Goal: Transaction & Acquisition: Purchase product/service

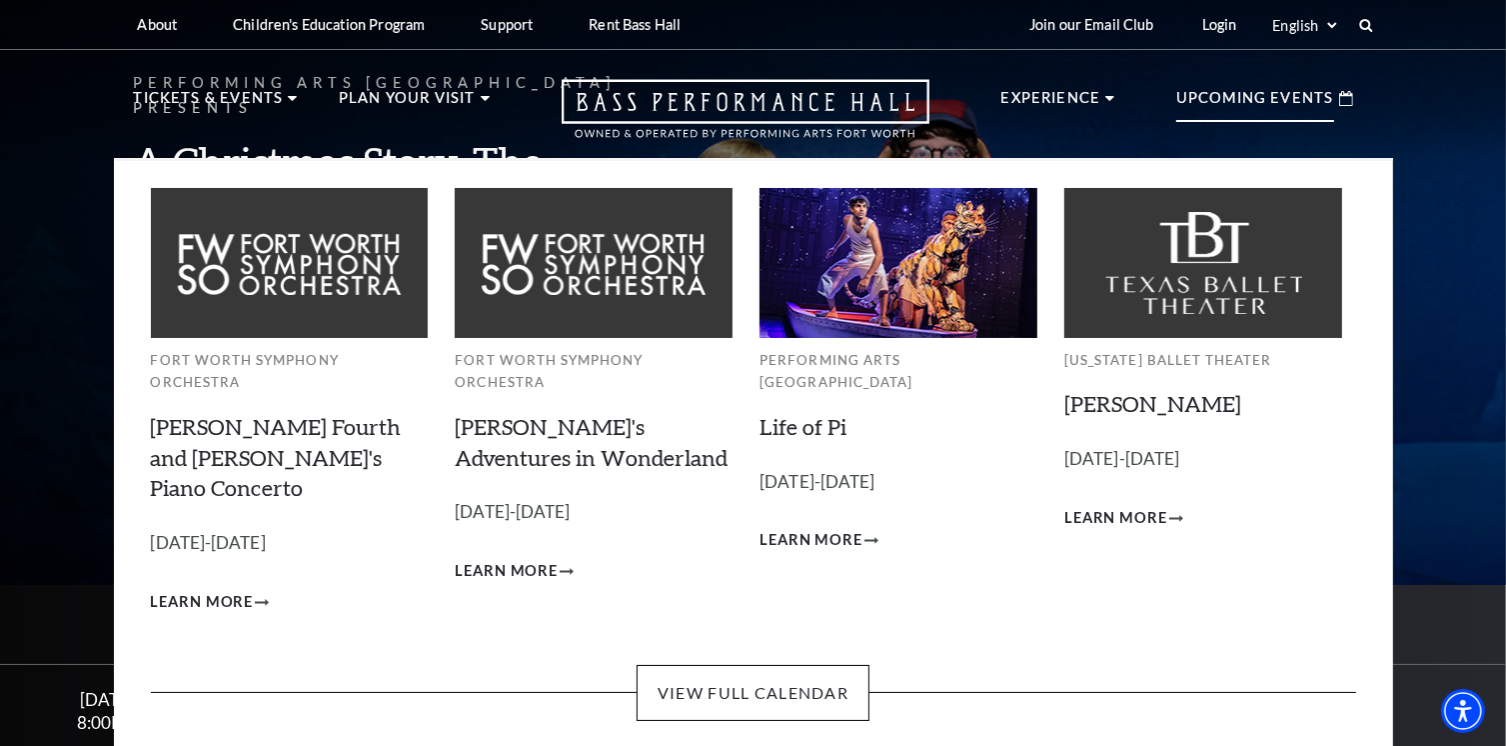
click at [1197, 97] on p "Upcoming Events" at bounding box center [1255, 104] width 158 height 36
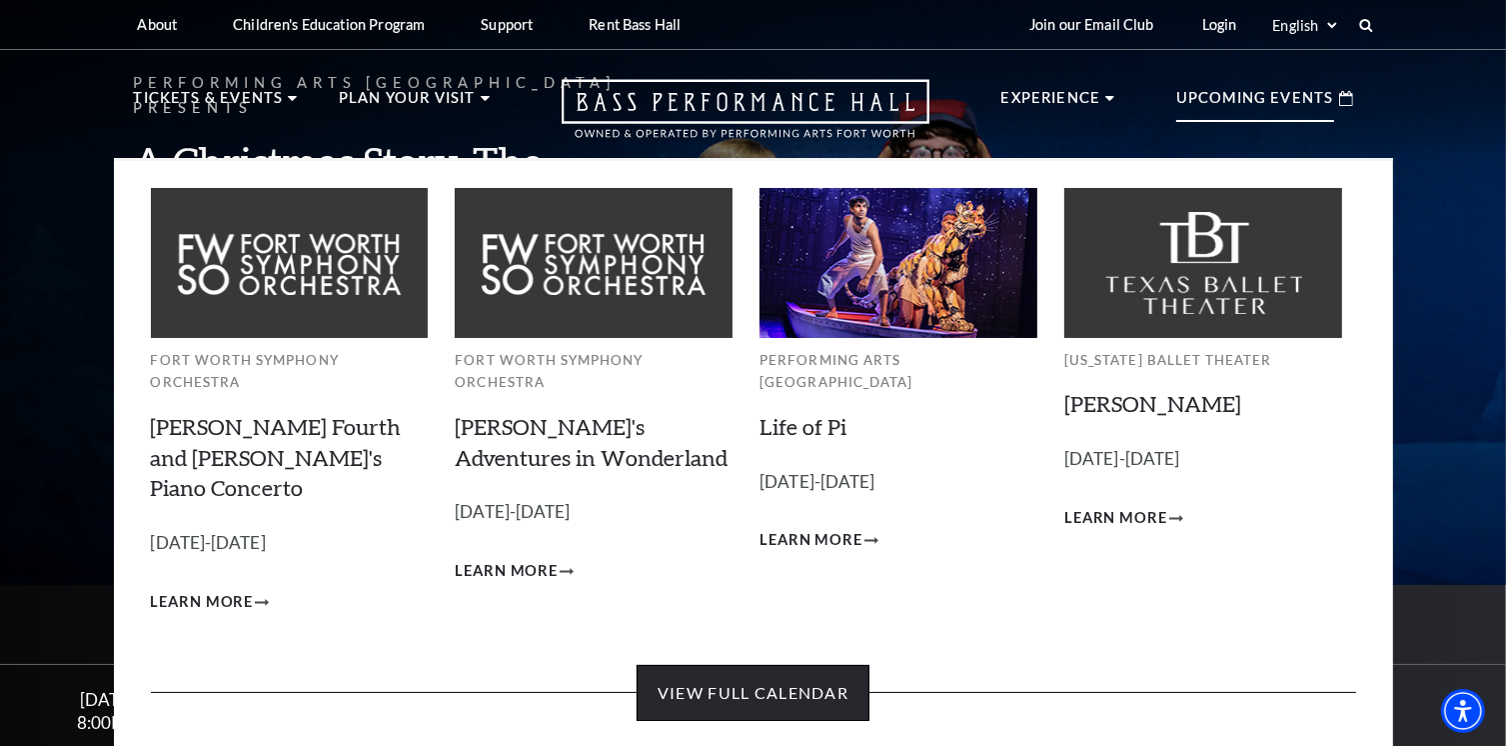
click at [762, 665] on link "View Full Calendar" at bounding box center [753, 693] width 233 height 56
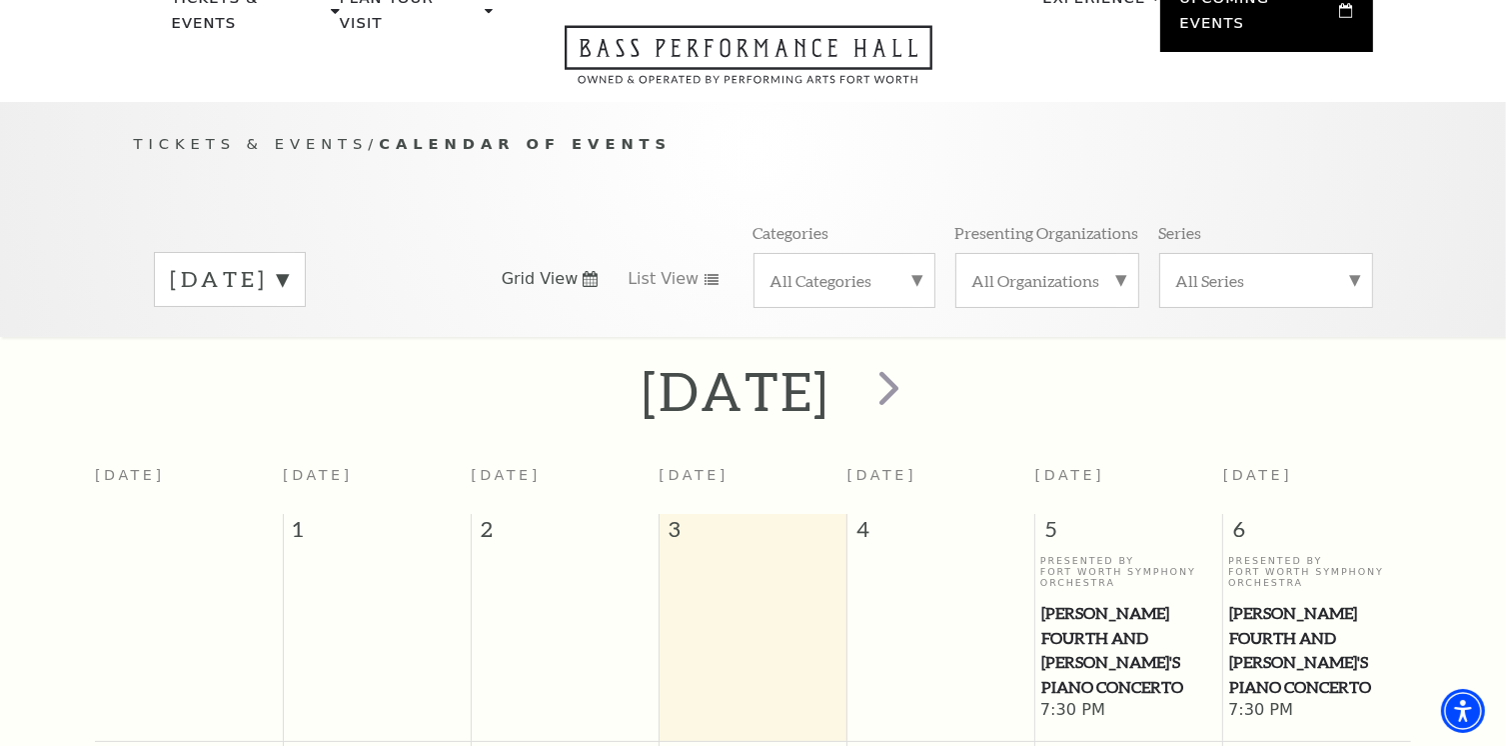
scroll to position [76, 0]
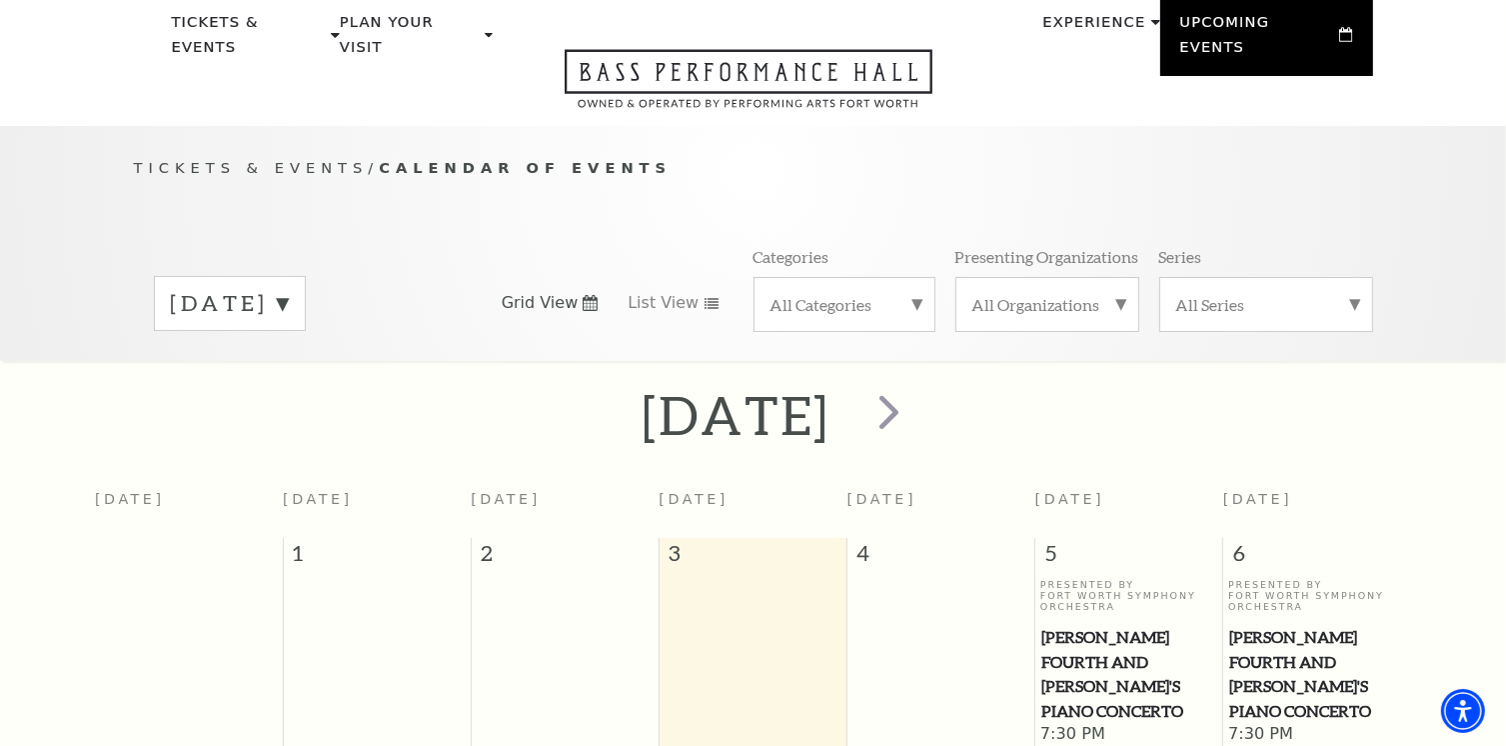
click at [916, 294] on label "All Categories" at bounding box center [844, 304] width 148 height 21
click at [853, 320] on label "Broadway" at bounding box center [844, 336] width 148 height 33
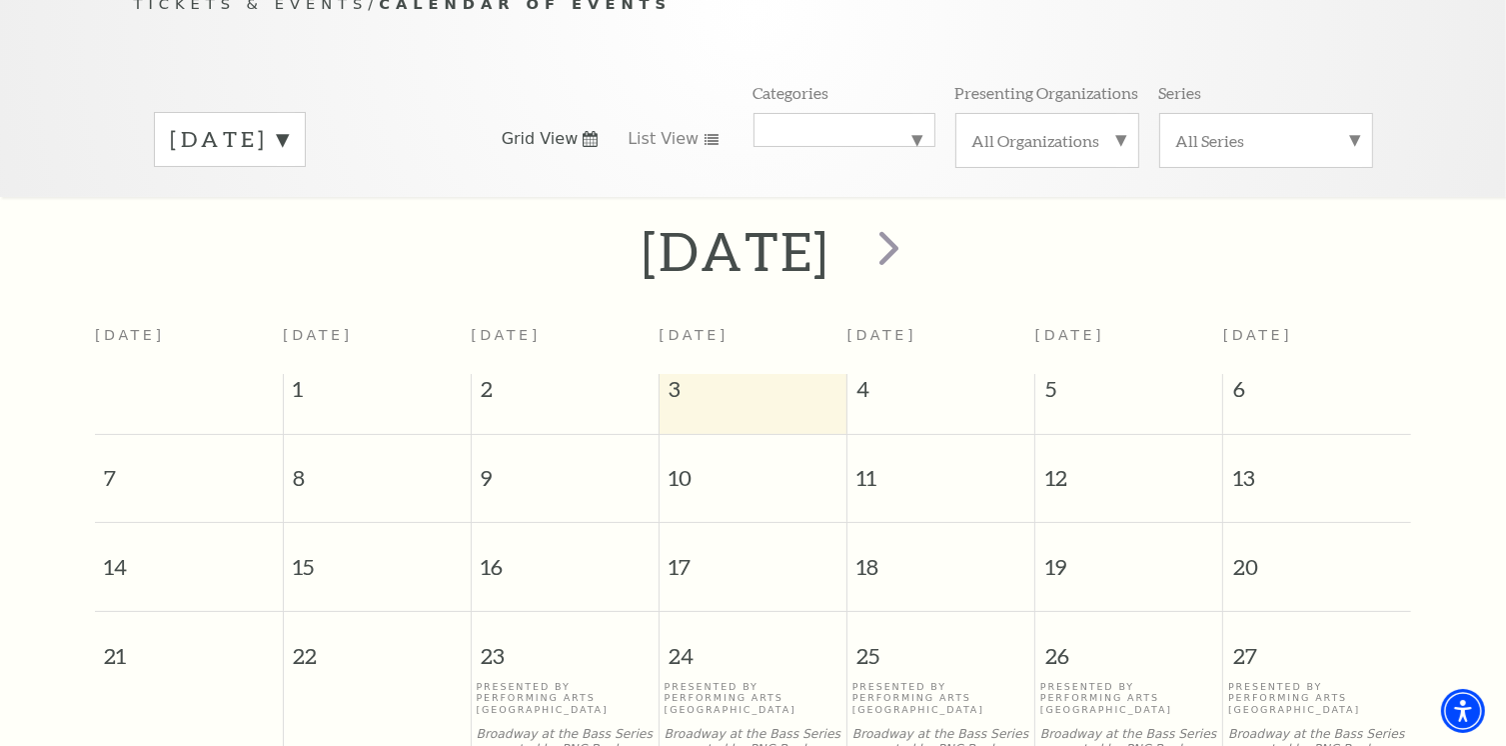
scroll to position [176, 0]
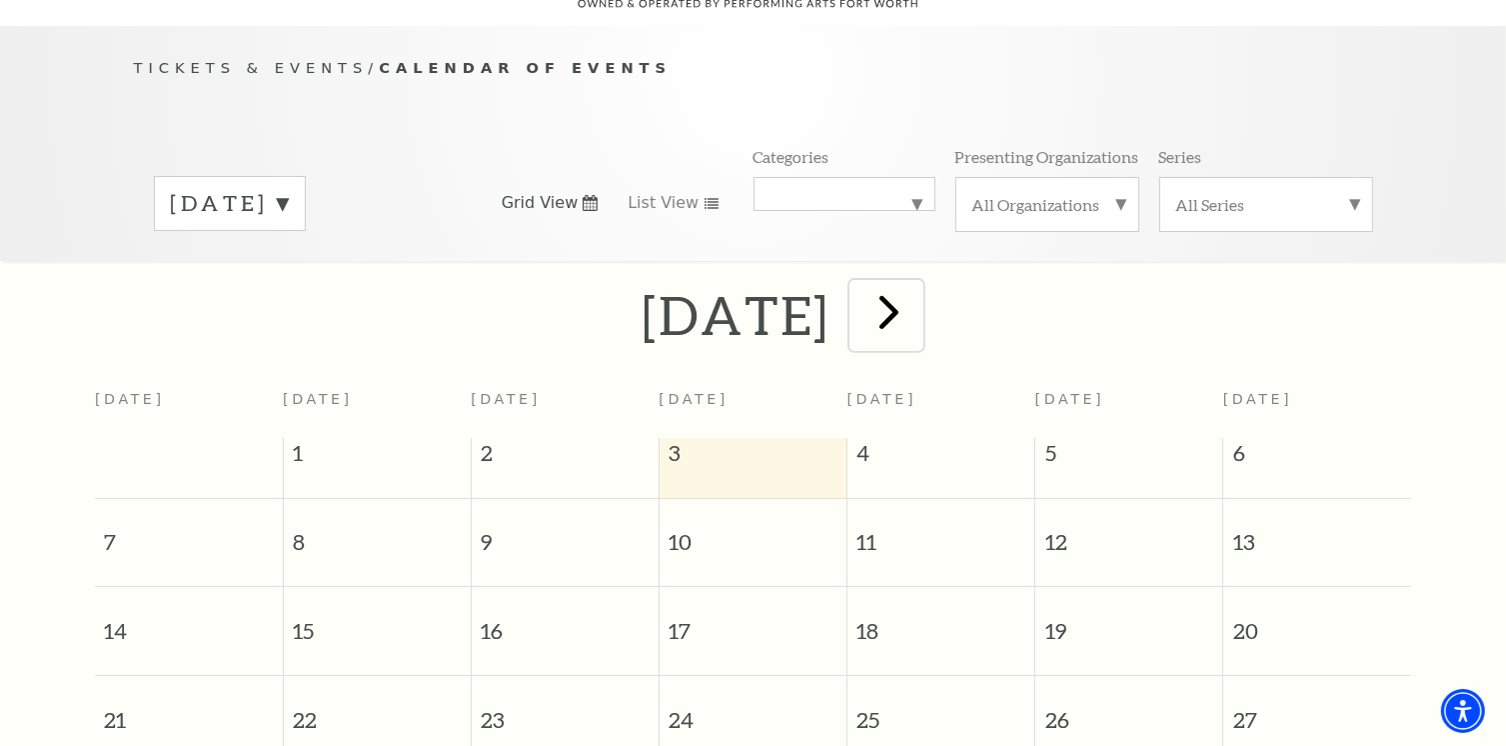
click at [917, 294] on span "next" at bounding box center [888, 311] width 57 height 57
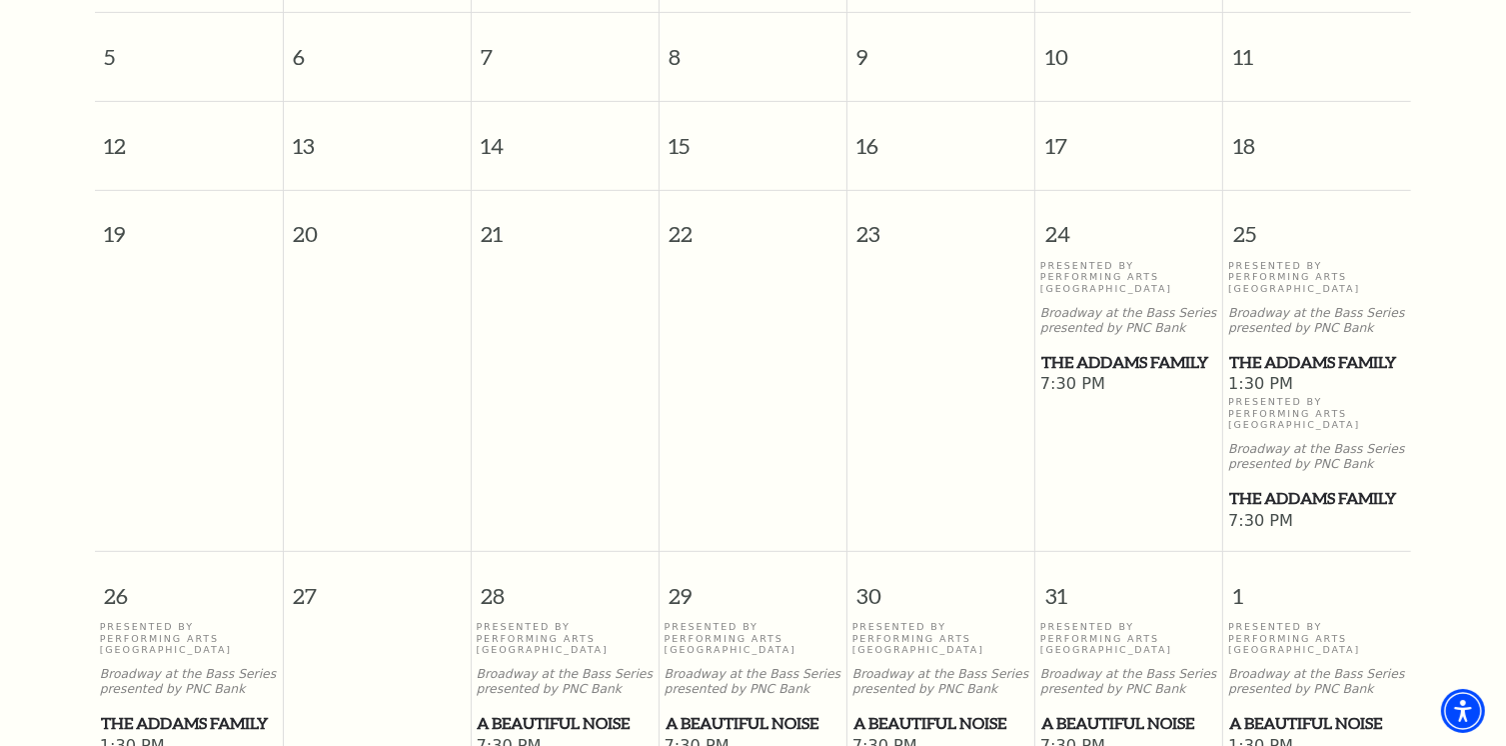
scroll to position [875, 0]
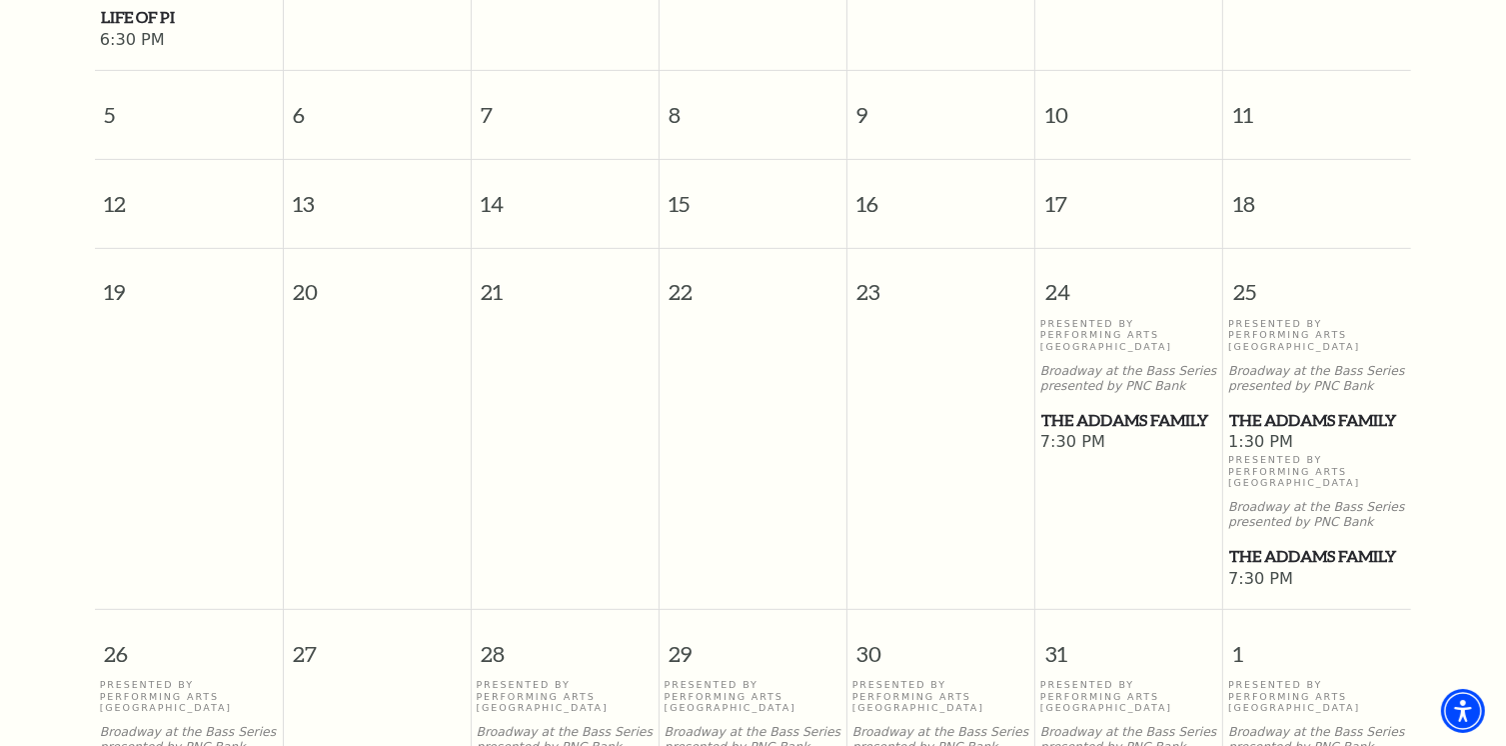
click at [1167, 408] on span "The Addams Family" at bounding box center [1129, 420] width 176 height 25
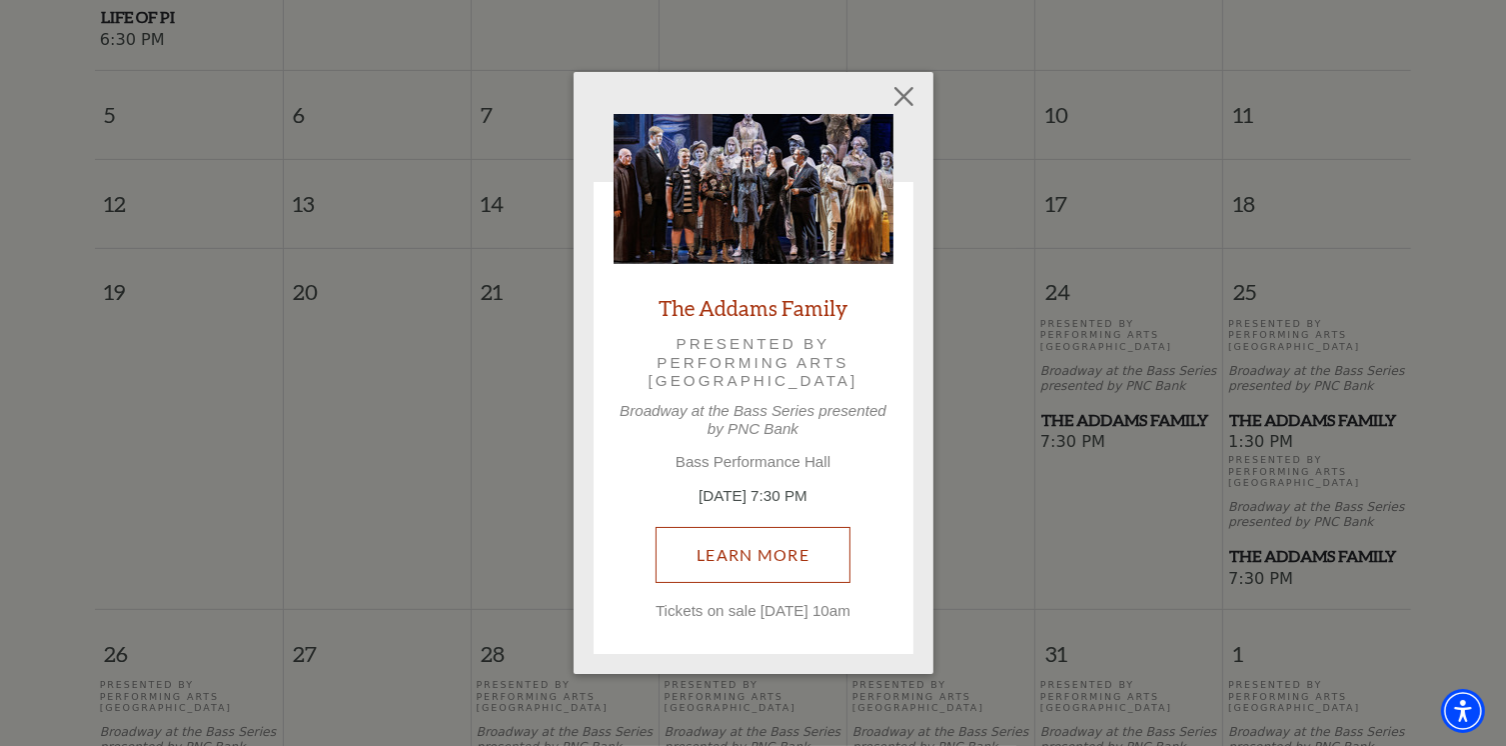
click at [755, 537] on link "Learn More" at bounding box center [753, 555] width 195 height 56
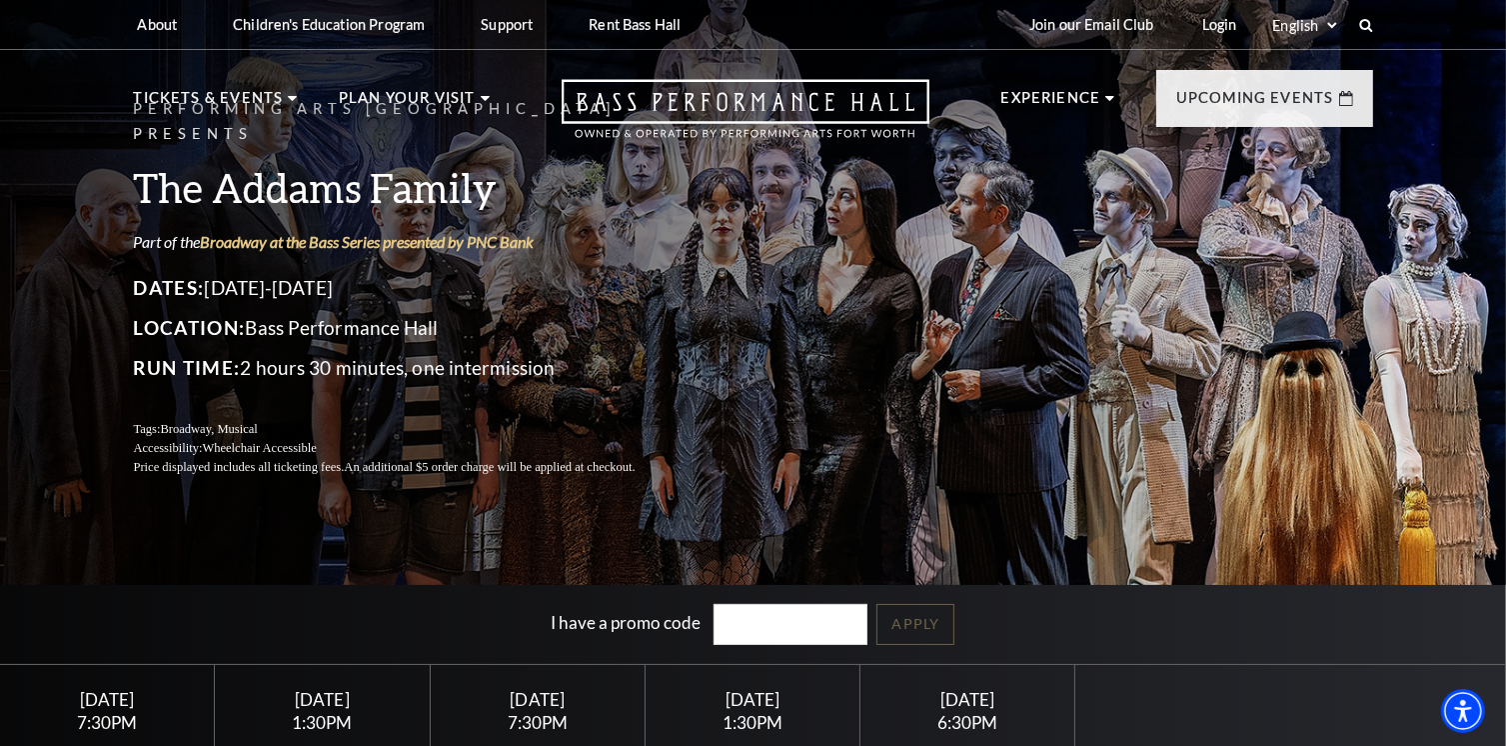
scroll to position [300, 0]
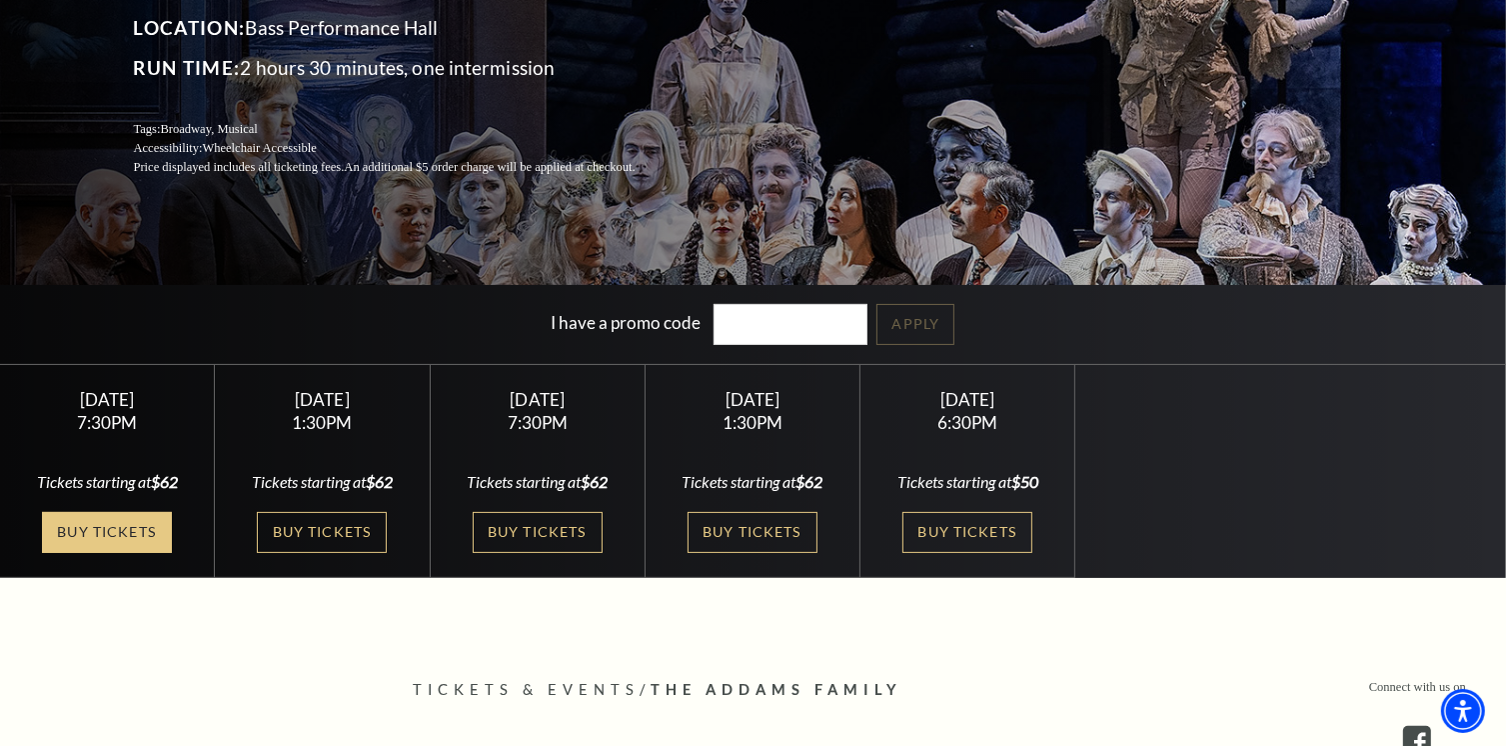
click at [112, 527] on link "Buy Tickets" at bounding box center [107, 532] width 130 height 41
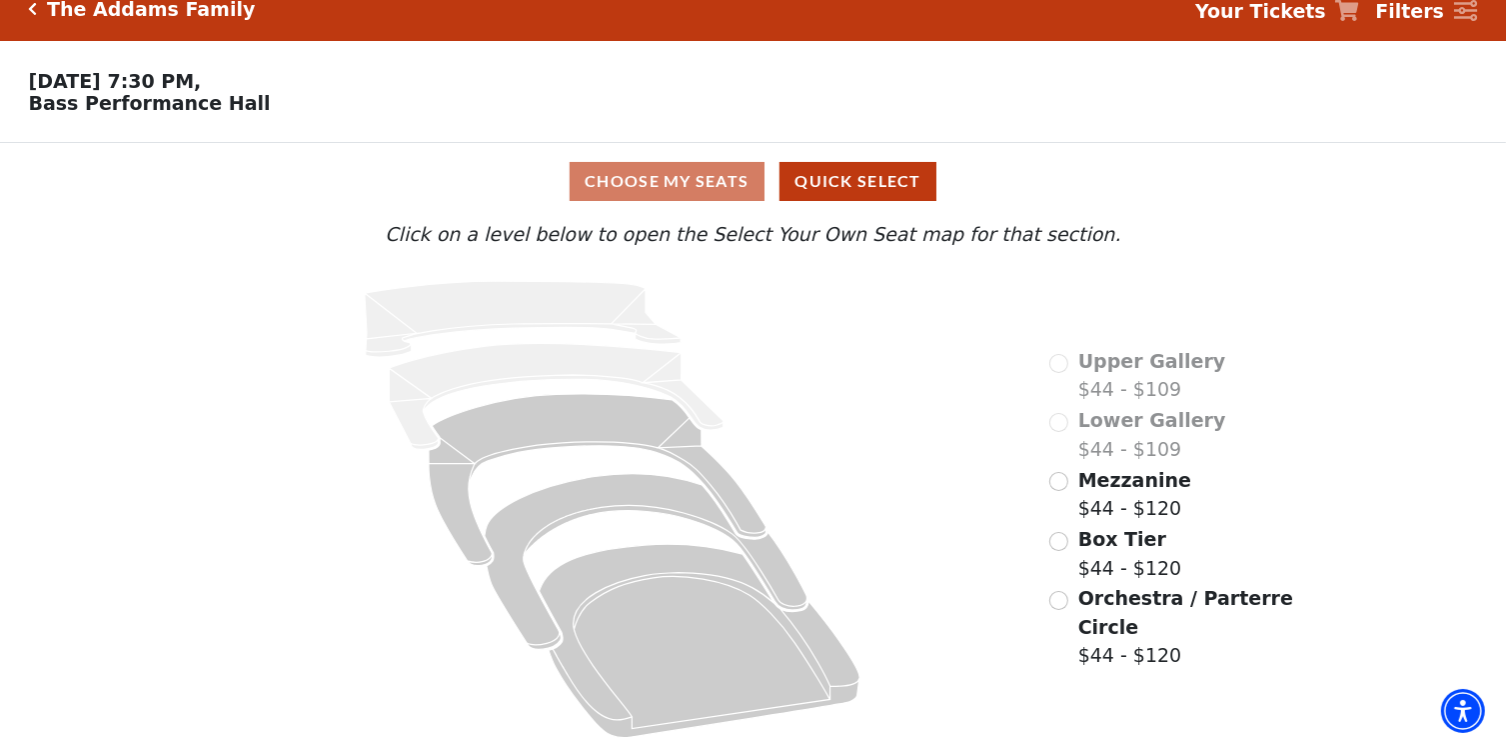
scroll to position [36, 0]
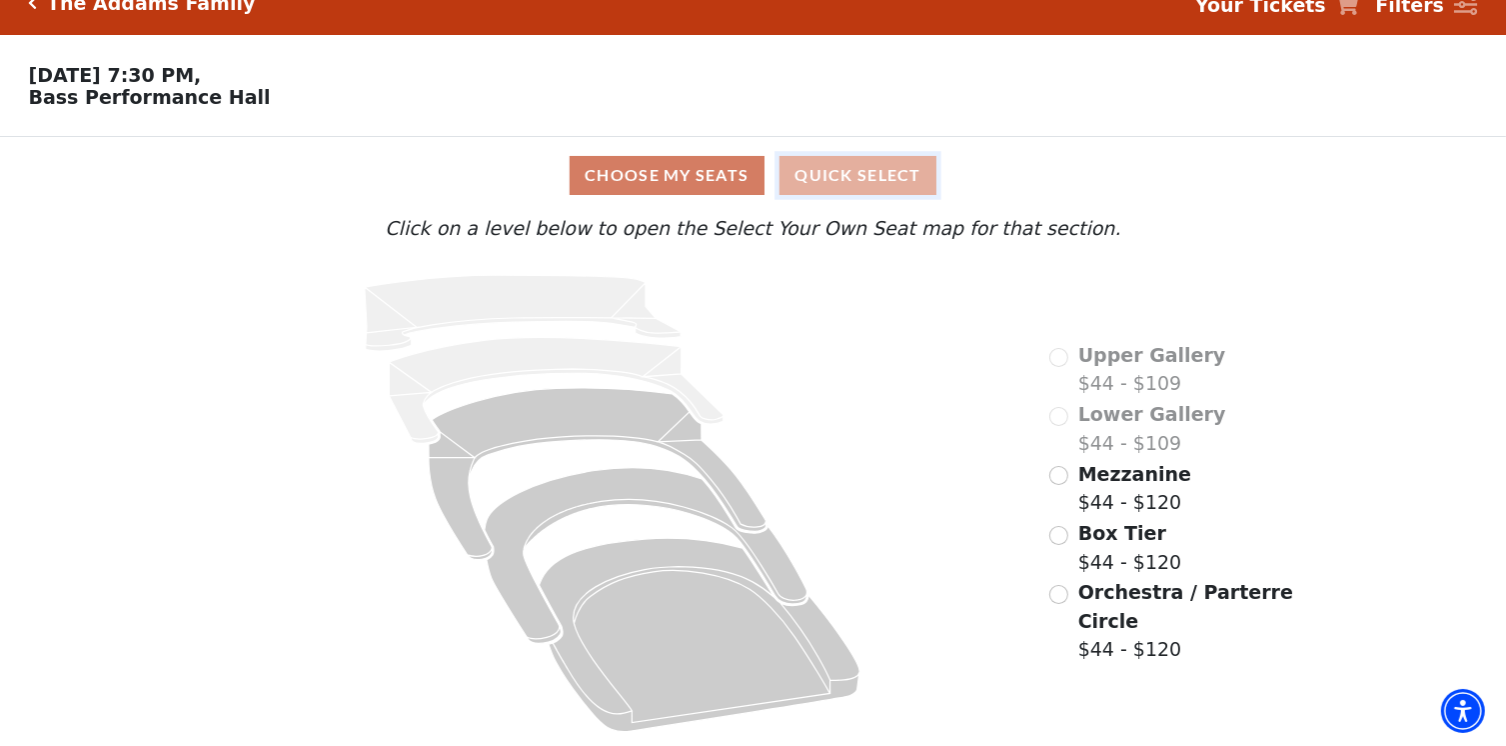
click at [873, 186] on button "Quick Select" at bounding box center [857, 175] width 157 height 39
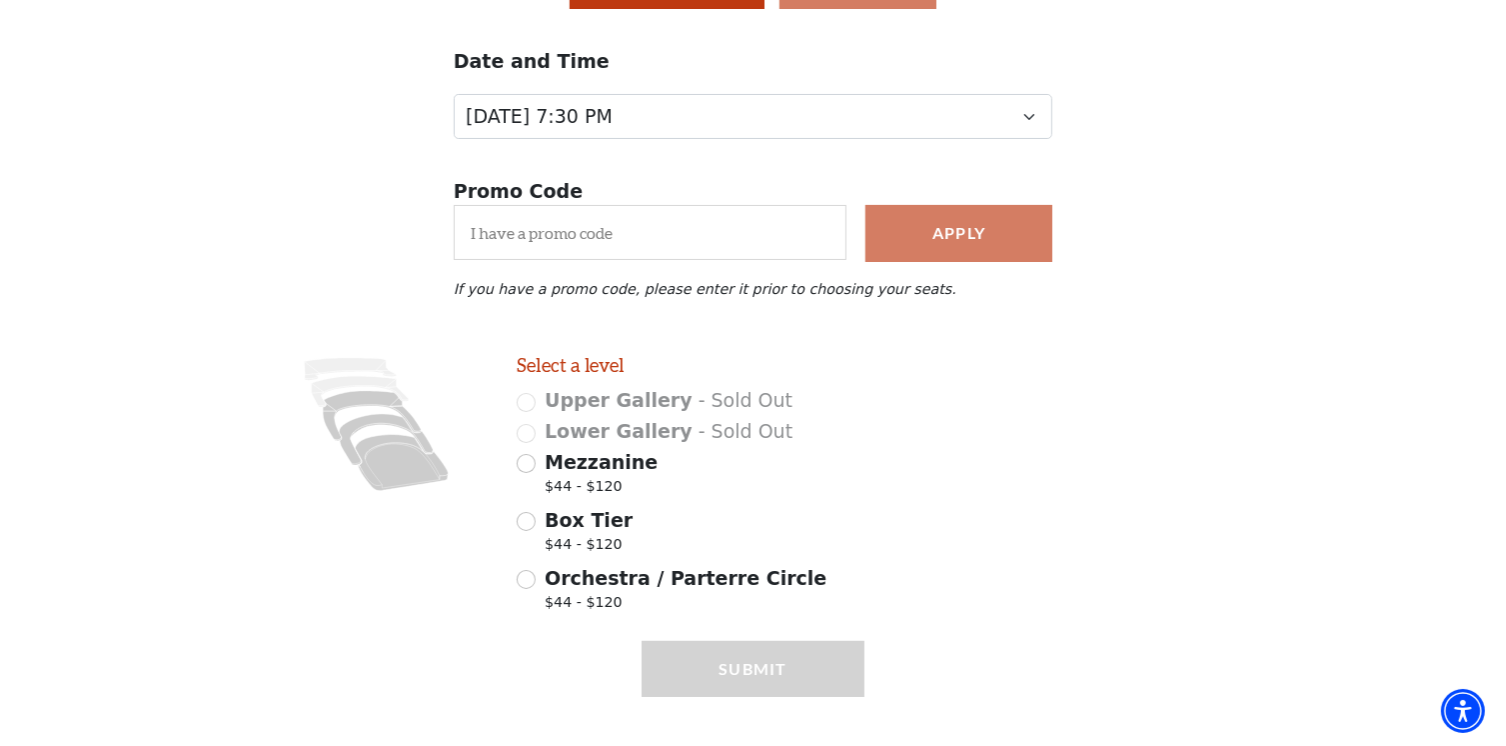
scroll to position [251, 0]
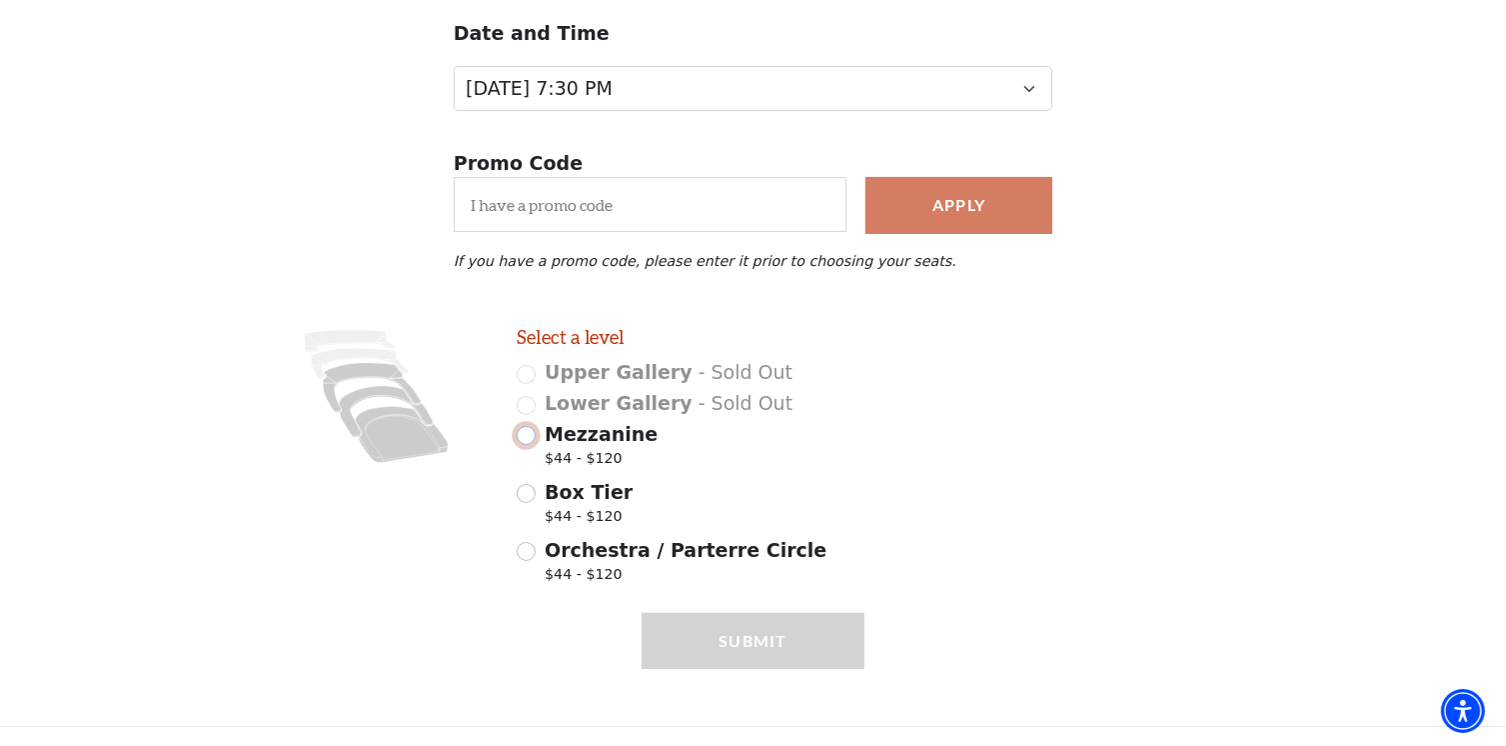
click at [533, 436] on input "Mezzanine $44 - $120" at bounding box center [526, 435] width 19 height 19
radio input "true"
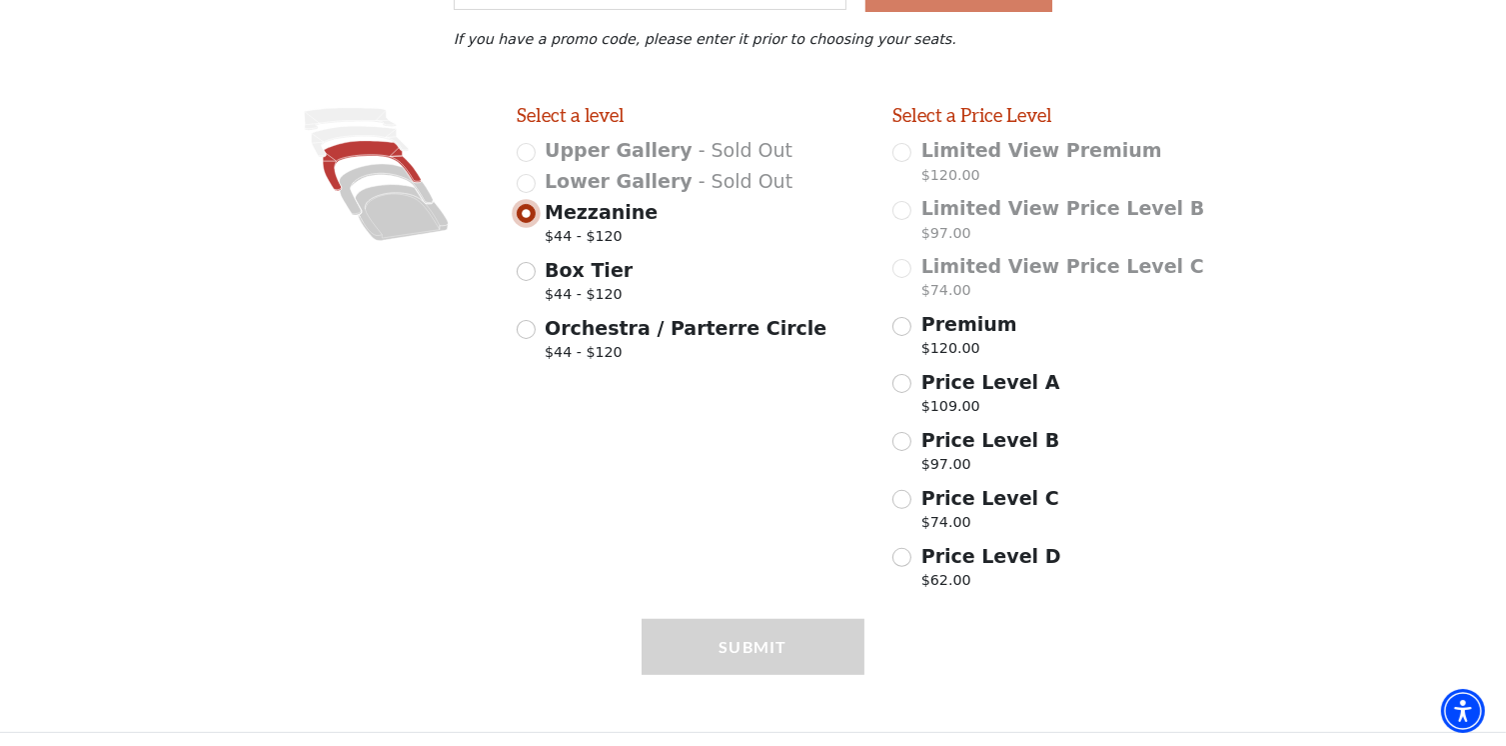
scroll to position [479, 0]
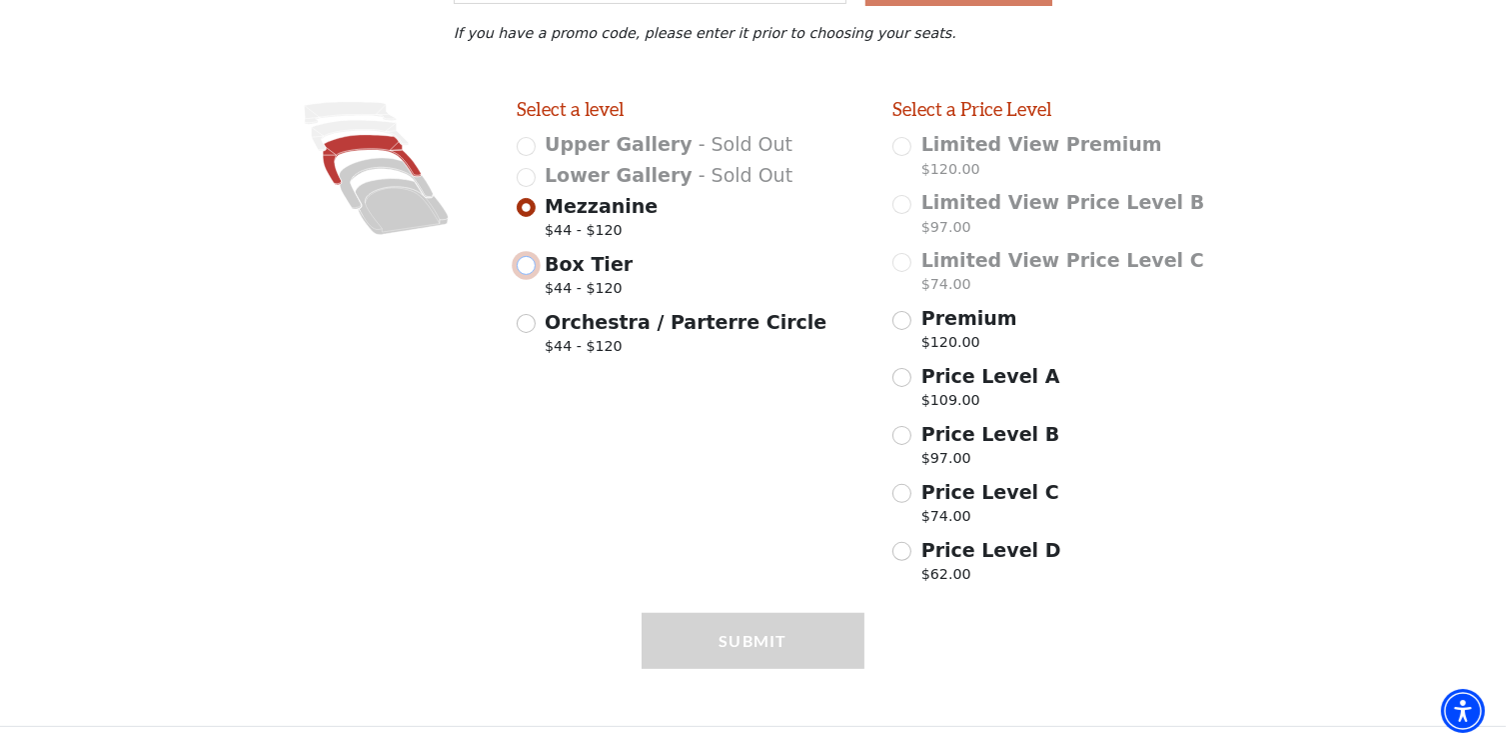
click at [527, 266] on input "Box Tier $44 - $120" at bounding box center [526, 265] width 19 height 19
radio input "true"
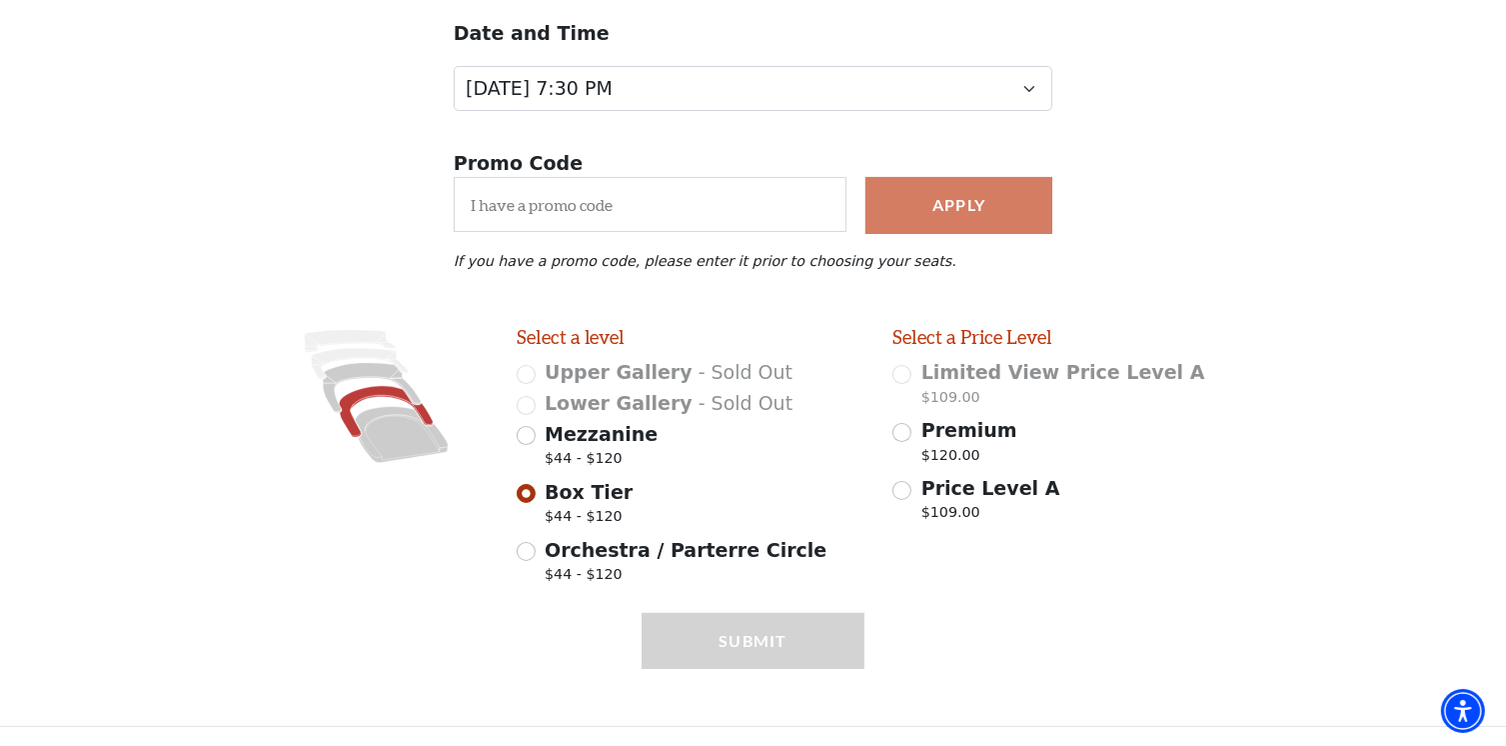
click at [520, 541] on div "Orchestra / Parterre Circle $44 - $120" at bounding box center [691, 564] width 348 height 56
click at [524, 555] on input "Orchestra / Parterre Circle $44 - $120" at bounding box center [526, 551] width 19 height 19
radio input "true"
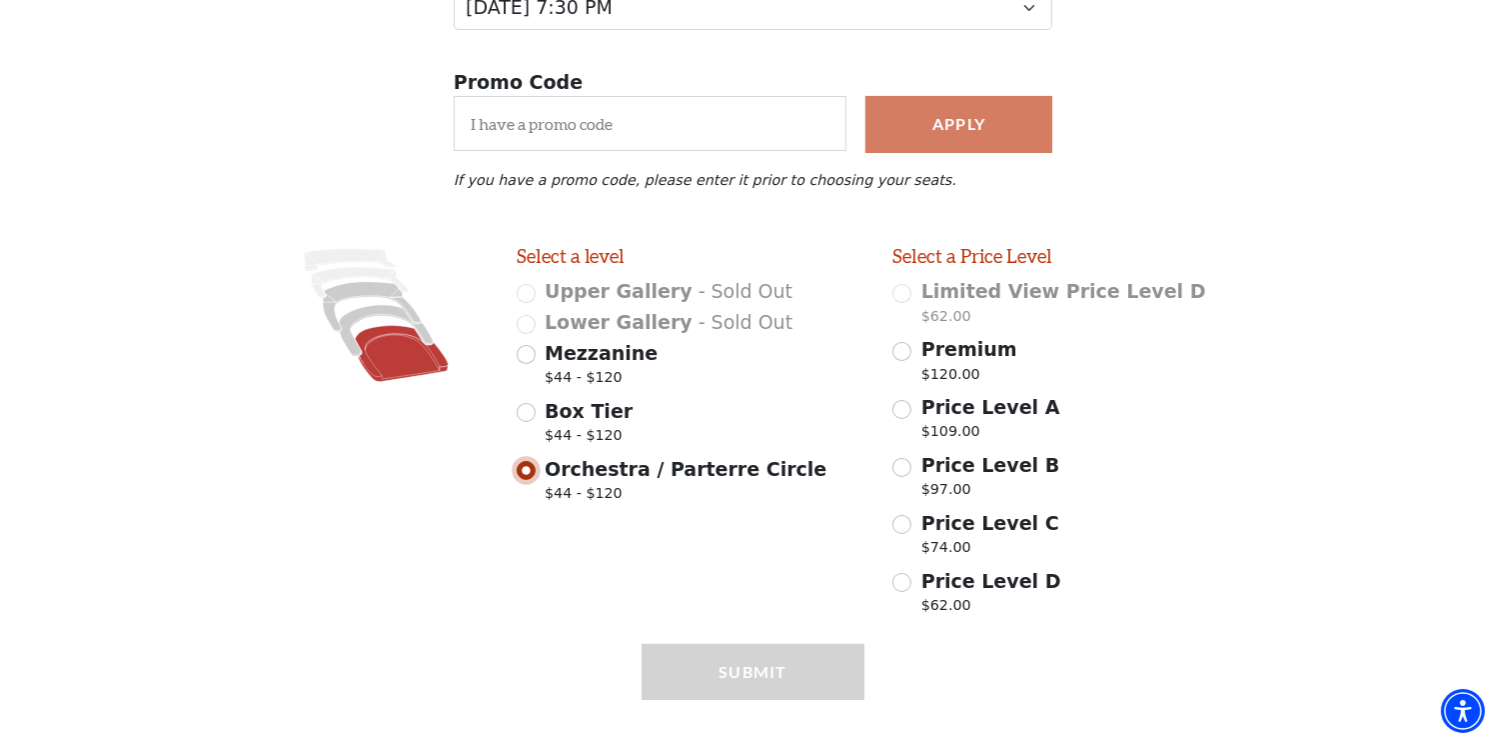
scroll to position [363, 0]
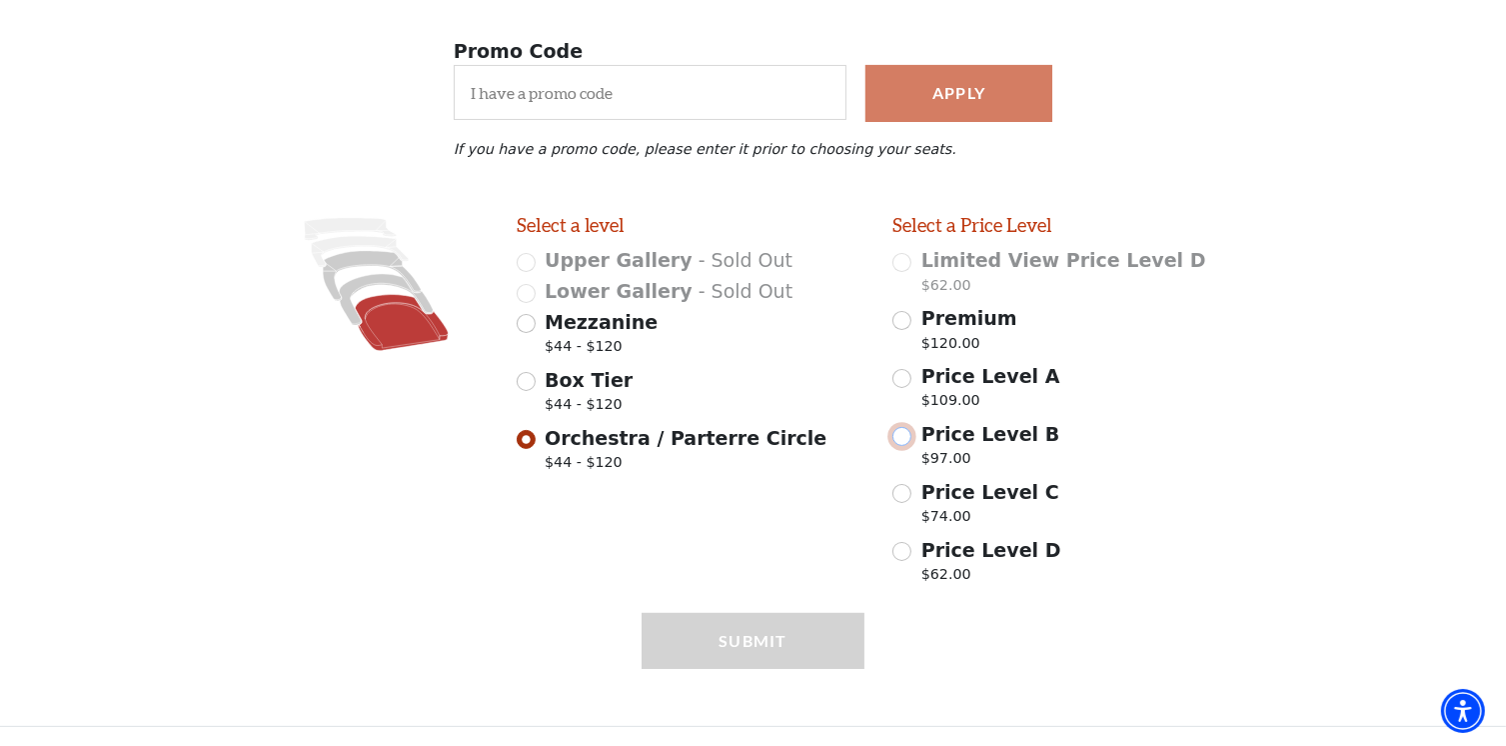
click at [904, 436] on input "Price Level B $97.00" at bounding box center [901, 436] width 19 height 19
radio input "true"
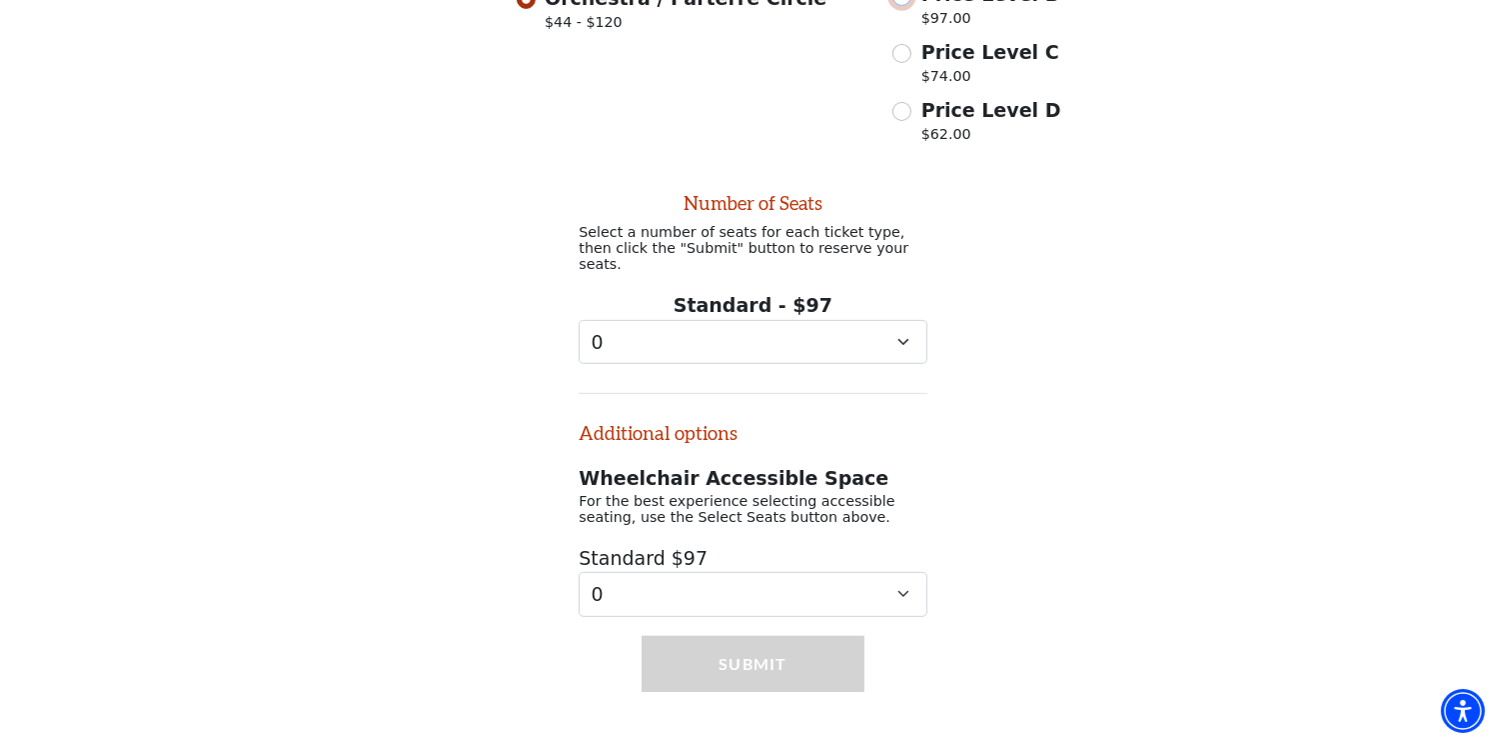
scroll to position [818, 0]
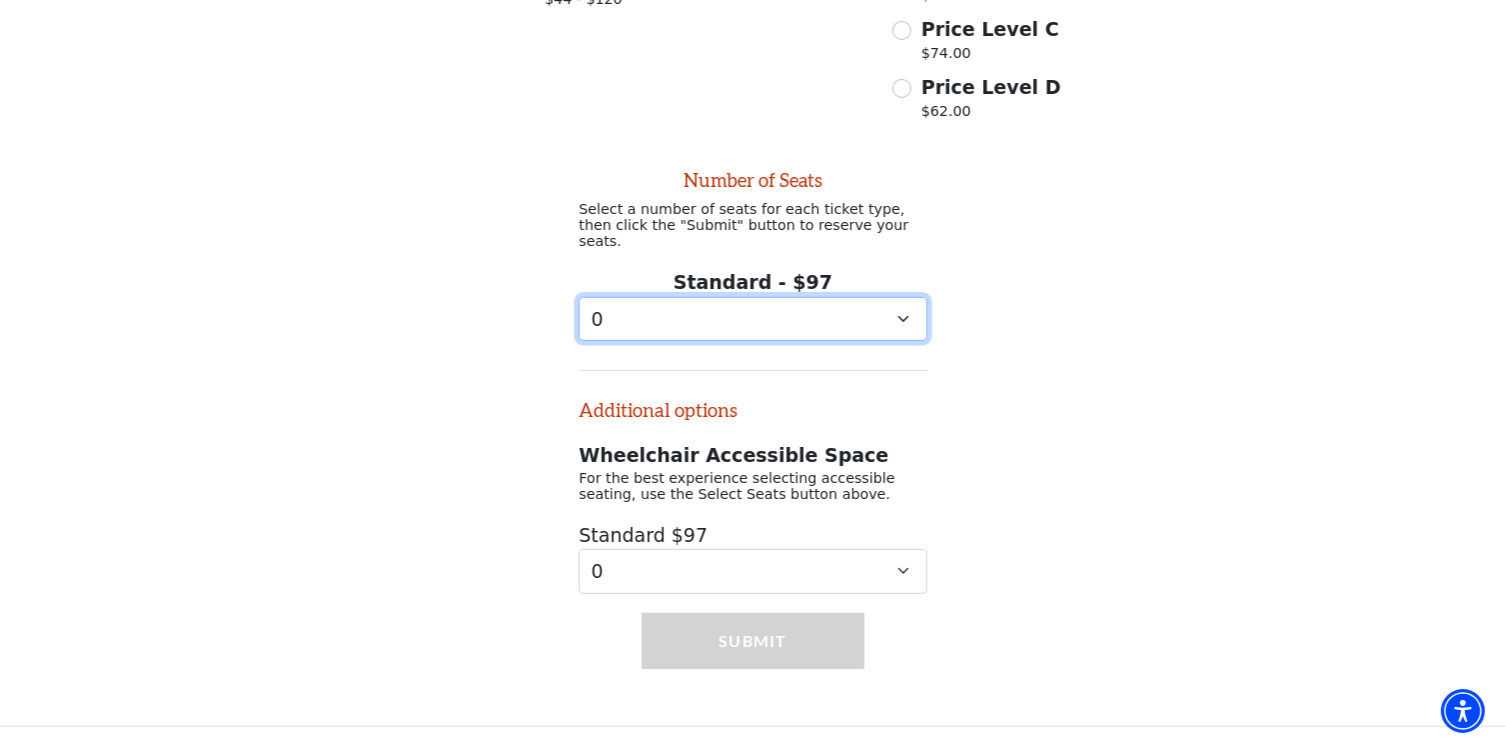
click at [888, 325] on select "0 1 2 3 4 5 6 7 8 9" at bounding box center [753, 319] width 348 height 45
select select "2"
click at [579, 297] on select "0 1 2 3 4 5 6 7 8 9" at bounding box center [753, 319] width 348 height 45
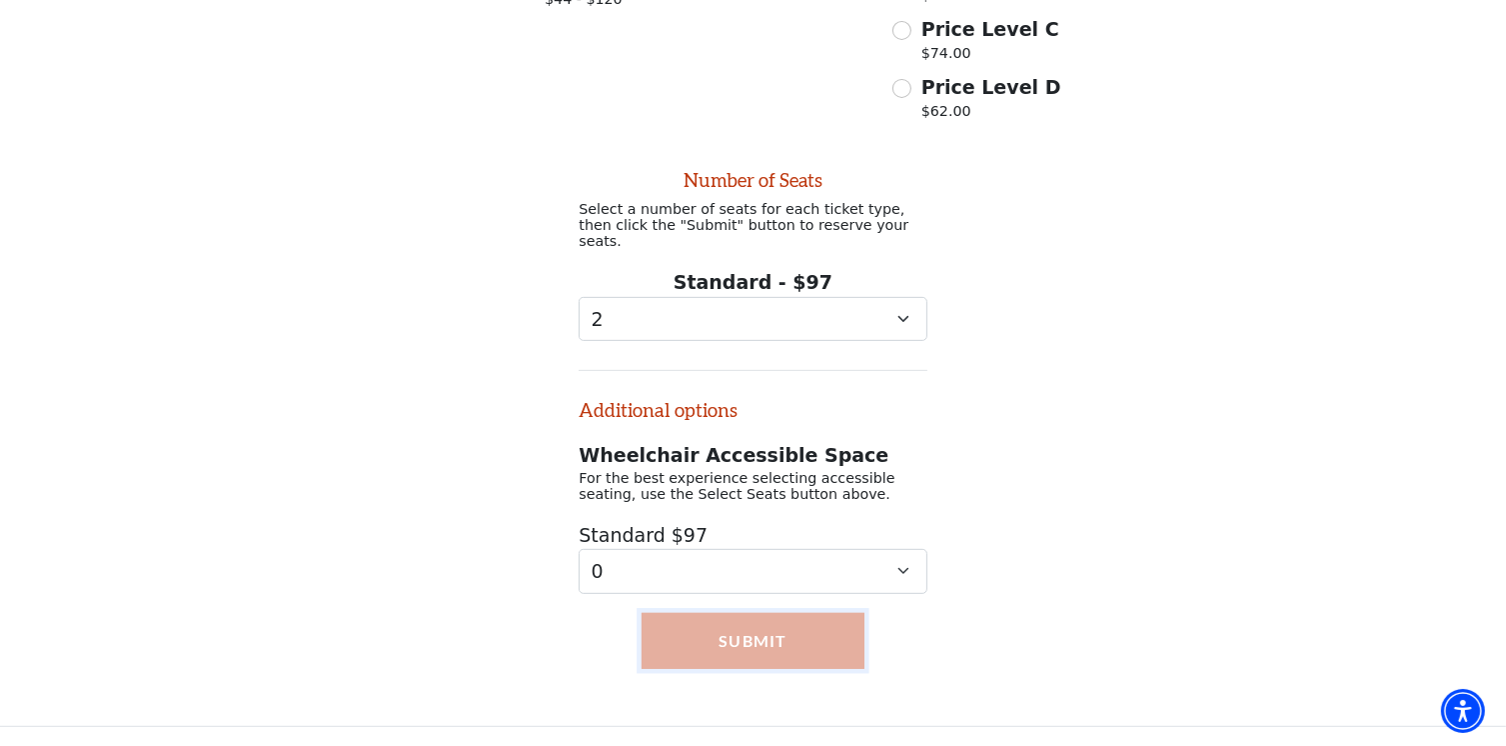
click at [814, 661] on button "Submit" at bounding box center [753, 641] width 223 height 56
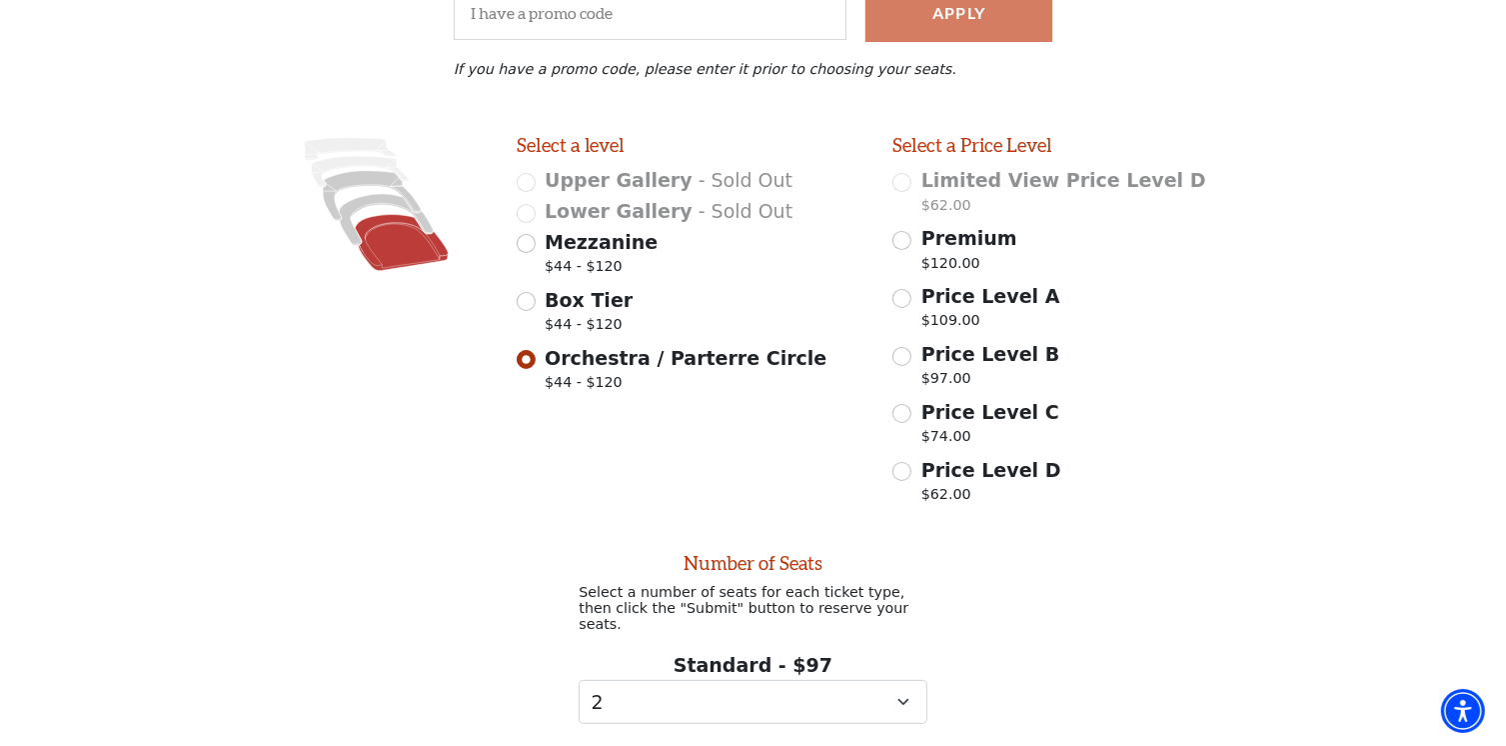
scroll to position [419, 0]
